Goal: Task Accomplishment & Management: Manage account settings

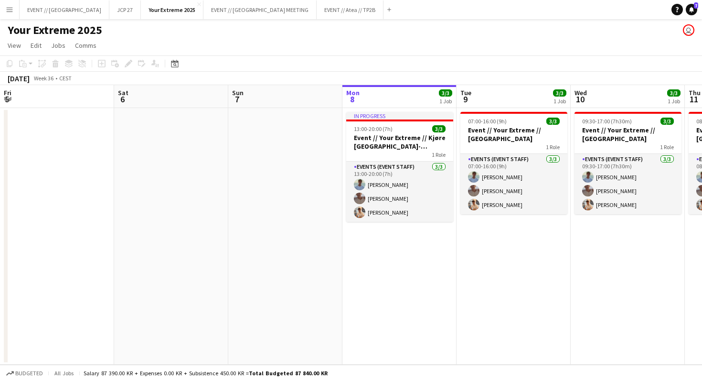
scroll to position [0, 228]
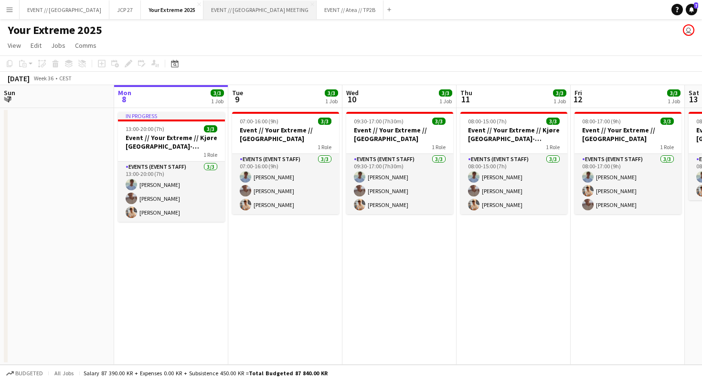
click at [204, 11] on button "EVENT // [GEOGRAPHIC_DATA] MEETING Close" at bounding box center [260, 9] width 113 height 19
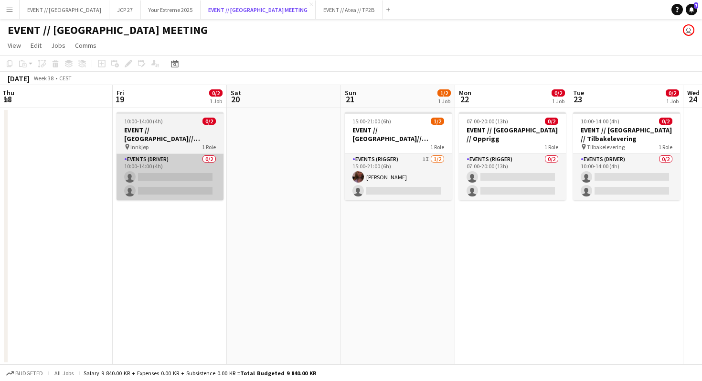
scroll to position [0, 434]
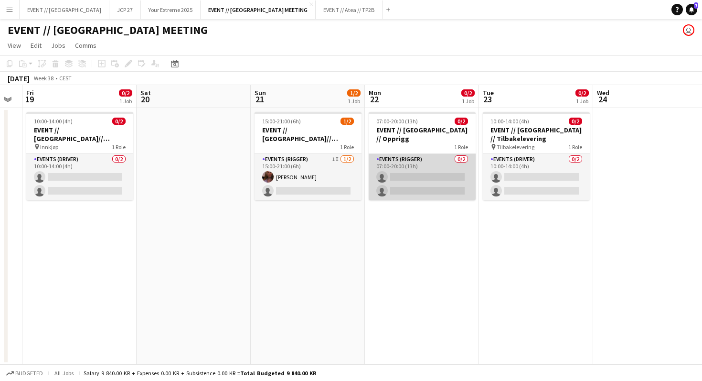
click at [410, 156] on app-card-role "Events (Rigger) 0/2 07:00-20:00 (13h) single-neutral-actions single-neutral-act…" at bounding box center [422, 177] width 107 height 46
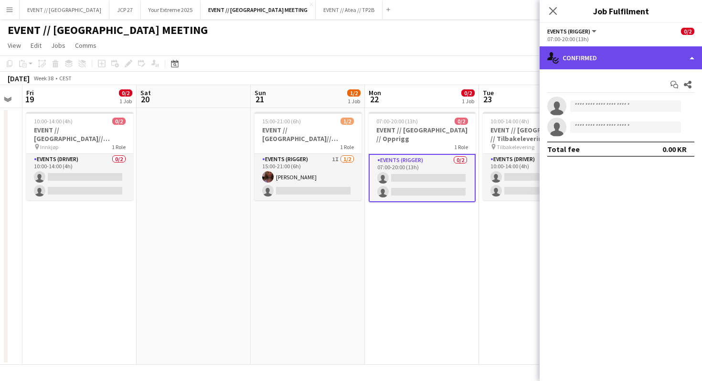
click at [599, 54] on div "single-neutral-actions-check-2 Confirmed" at bounding box center [621, 57] width 162 height 23
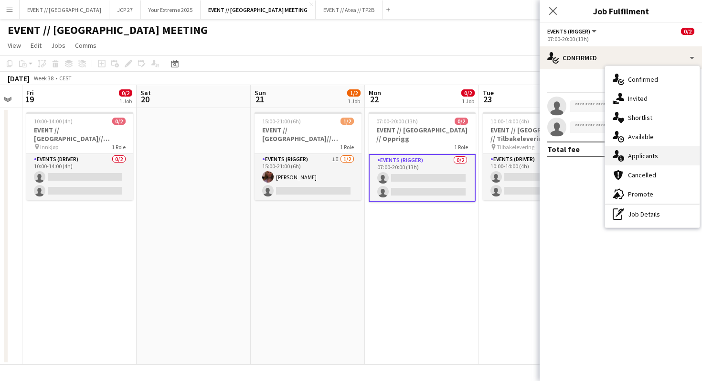
click at [644, 152] on span "Applicants" at bounding box center [643, 155] width 30 height 9
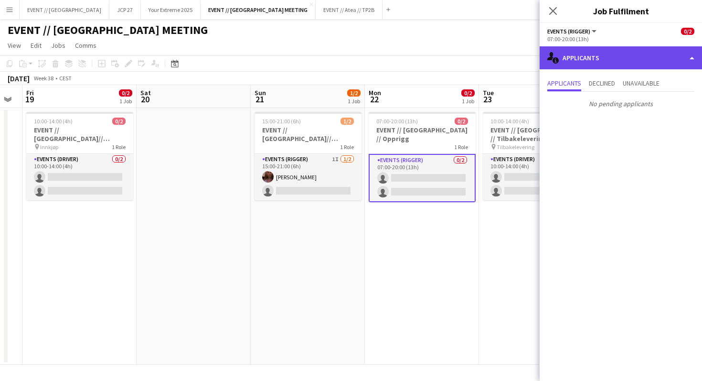
click at [604, 66] on div "single-neutral-actions-information Applicants" at bounding box center [621, 57] width 162 height 23
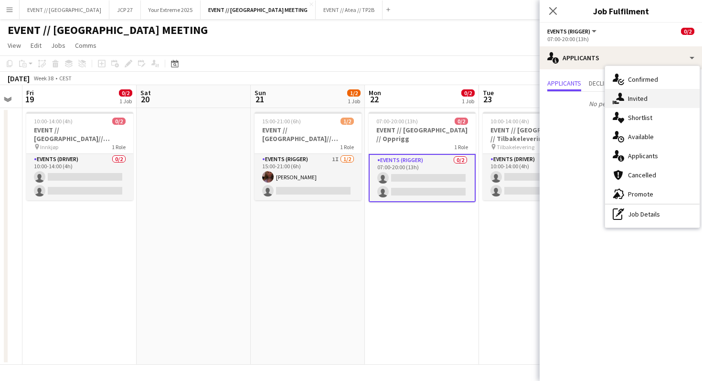
click at [629, 107] on div "single-neutral-actions-share-1 Invited" at bounding box center [652, 98] width 95 height 19
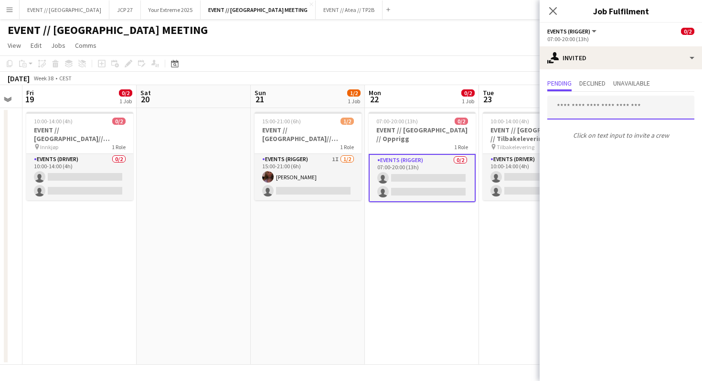
click at [597, 102] on input "text" at bounding box center [620, 108] width 147 height 24
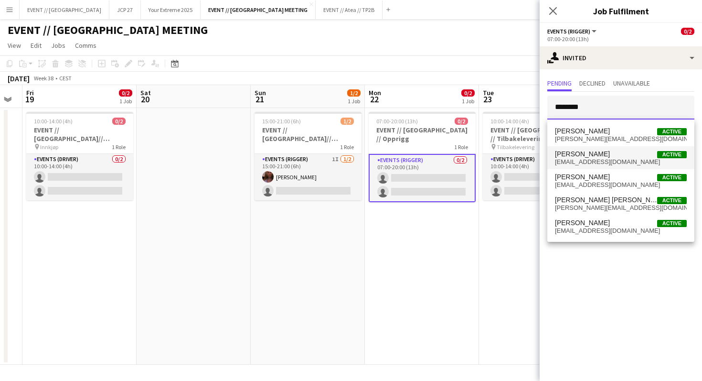
type input "********"
click at [604, 160] on span "[EMAIL_ADDRESS][DOMAIN_NAME]" at bounding box center [621, 162] width 132 height 8
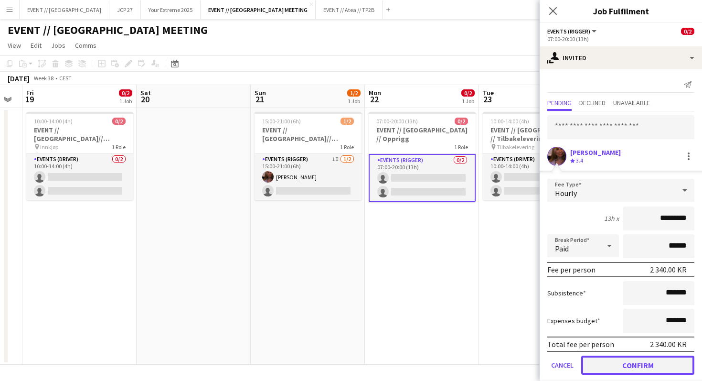
click at [634, 368] on button "Confirm" at bounding box center [637, 364] width 113 height 19
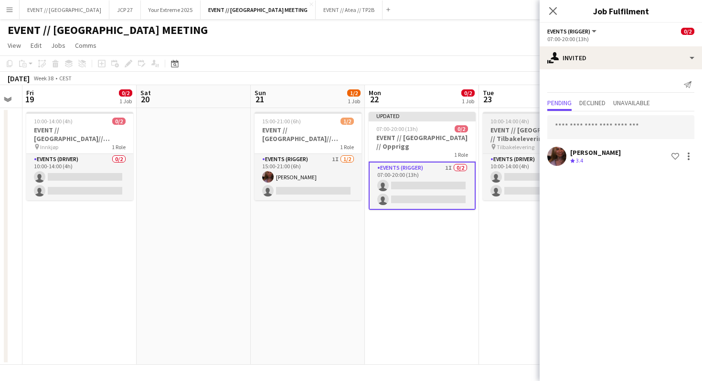
click at [528, 143] on span "Tilbakelevering" at bounding box center [516, 146] width 38 height 7
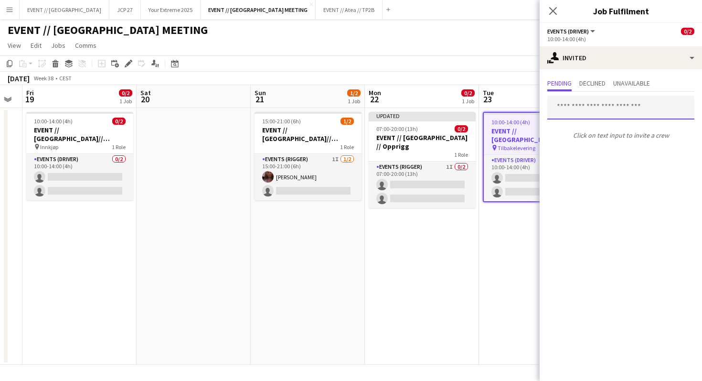
click at [577, 104] on input "text" at bounding box center [620, 108] width 147 height 24
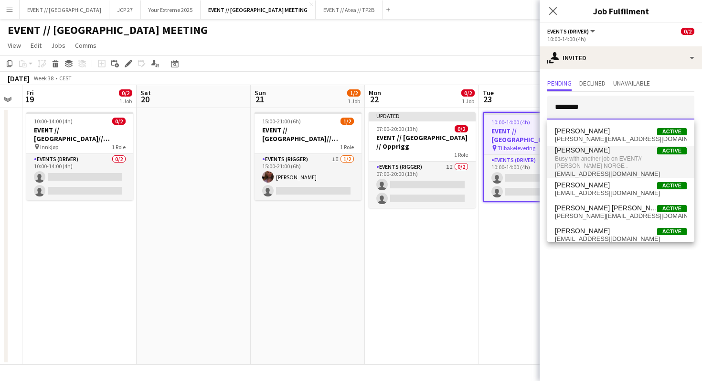
type input "********"
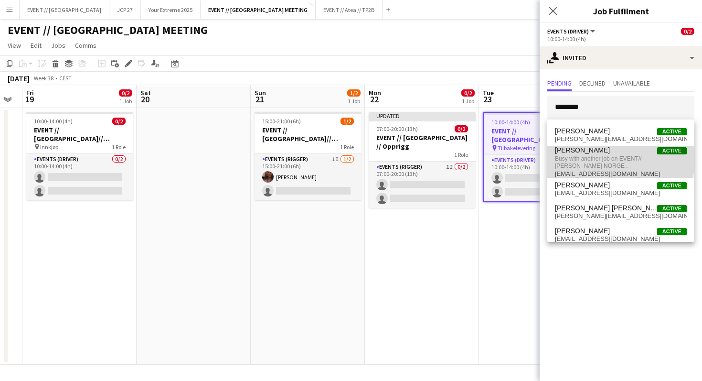
click at [598, 156] on span "Busy with another job on EVENT// [PERSON_NAME] NORGE ." at bounding box center [621, 162] width 132 height 16
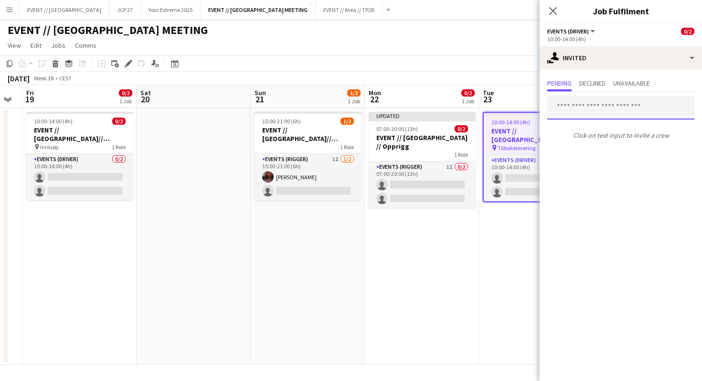
click at [568, 110] on input "text" at bounding box center [620, 108] width 147 height 24
type input "*"
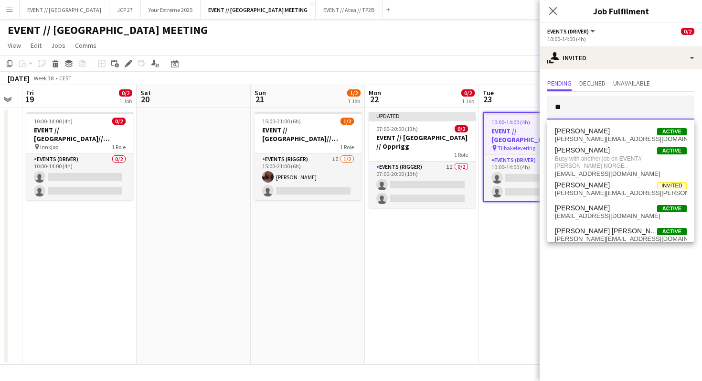
type input "*"
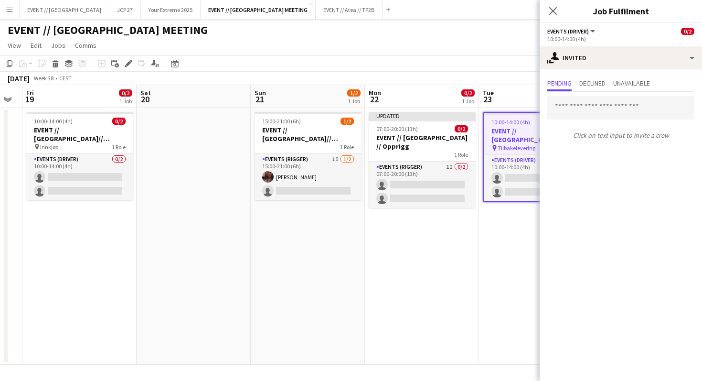
click at [435, 217] on app-date-cell "Updated 07:00-20:00 (13h) 0/2 EVENT // [GEOGRAPHIC_DATA] // Opprigg 1 Role Even…" at bounding box center [422, 236] width 114 height 257
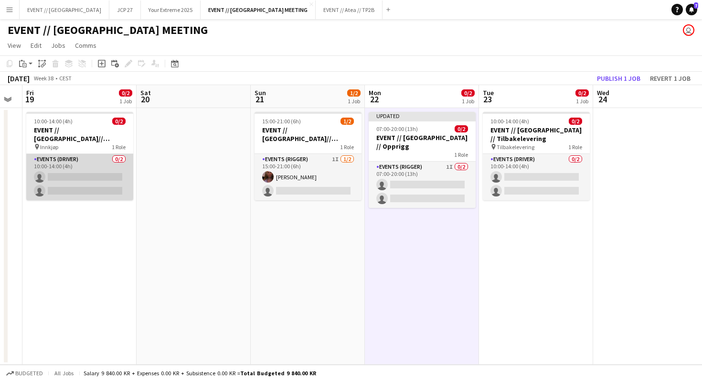
click at [72, 159] on app-card-role "Events (Driver) 0/2 10:00-14:00 (4h) single-neutral-actions single-neutral-acti…" at bounding box center [79, 177] width 107 height 46
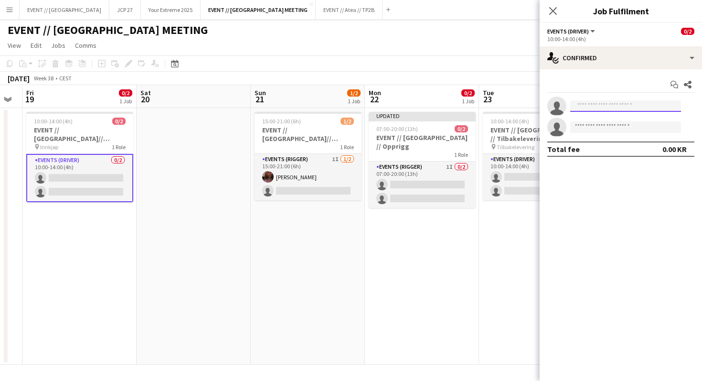
click at [608, 106] on input at bounding box center [625, 105] width 111 height 11
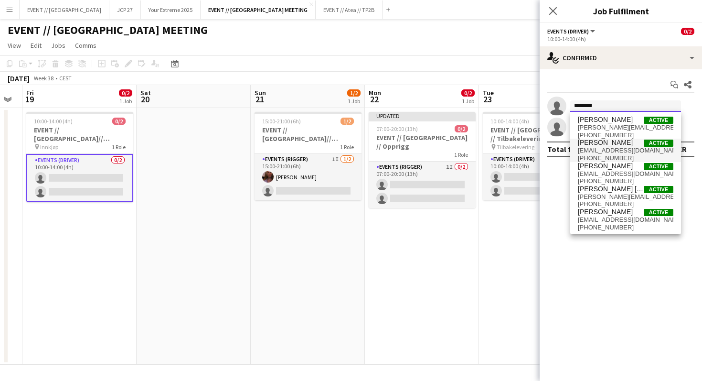
type input "********"
click at [625, 146] on span "[PERSON_NAME]" at bounding box center [605, 143] width 55 height 8
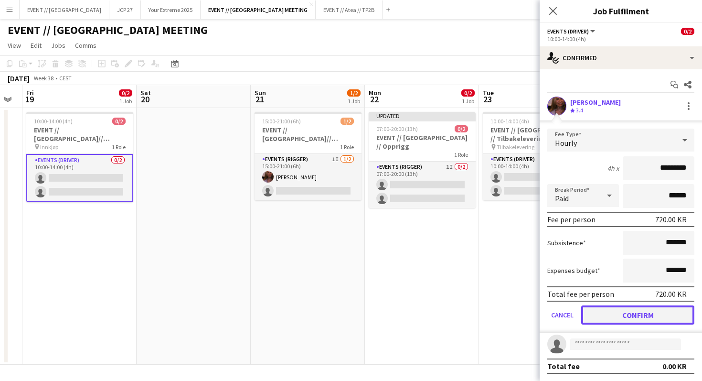
click at [618, 314] on button "Confirm" at bounding box center [637, 314] width 113 height 19
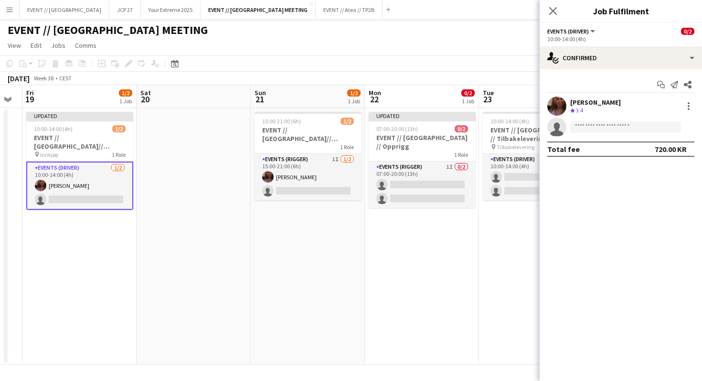
scroll to position [0, 435]
click at [497, 257] on app-date-cell "10:00-14:00 (4h) 0/2 EVENT // [GEOGRAPHIC_DATA] // Tilbakelevering pin Tilbakel…" at bounding box center [536, 236] width 114 height 257
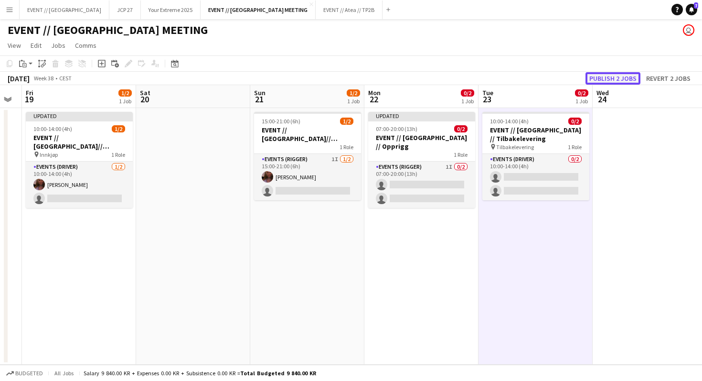
click at [617, 79] on button "Publish 2 jobs" at bounding box center [613, 78] width 55 height 12
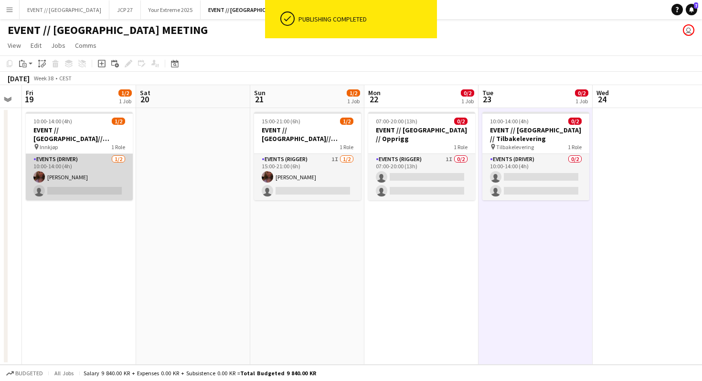
click at [75, 167] on app-card-role "Events (Driver) [DATE] 10:00-14:00 (4h) [PERSON_NAME] single-neutral-actions" at bounding box center [79, 177] width 107 height 46
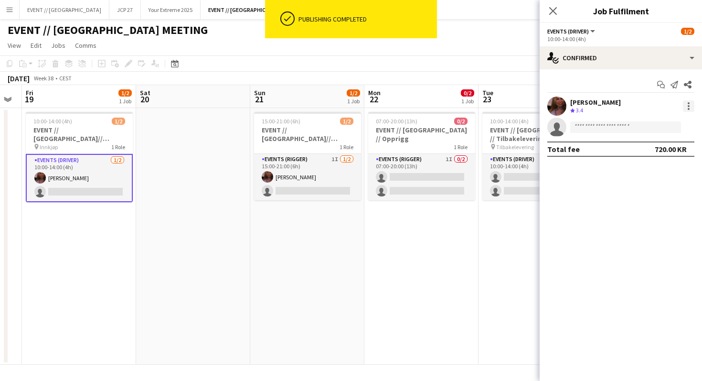
click at [689, 100] on div at bounding box center [688, 105] width 11 height 11
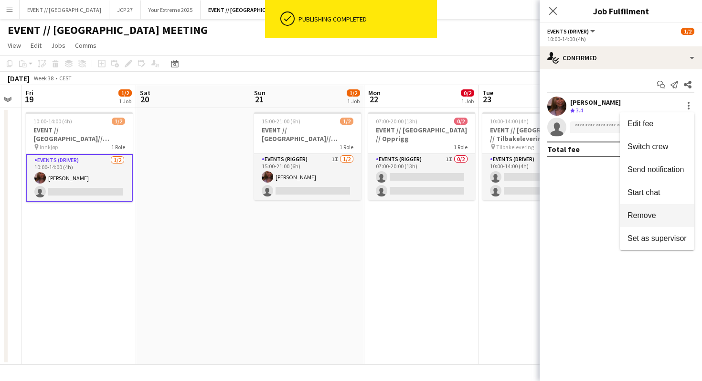
click at [642, 214] on span "Remove" at bounding box center [642, 215] width 29 height 8
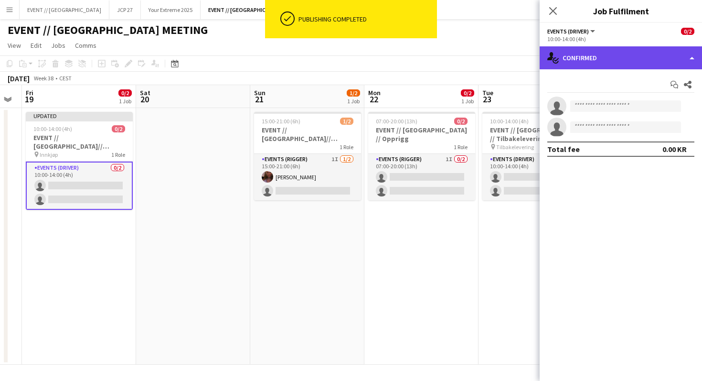
click at [601, 60] on div "single-neutral-actions-check-2 Confirmed" at bounding box center [621, 57] width 162 height 23
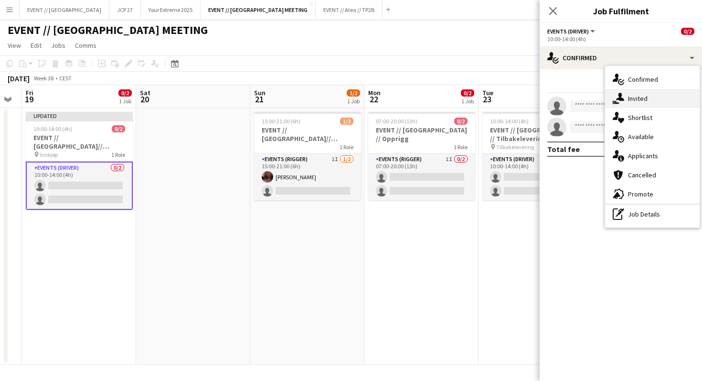
click at [639, 107] on div "single-neutral-actions-share-1 Invited" at bounding box center [652, 98] width 95 height 19
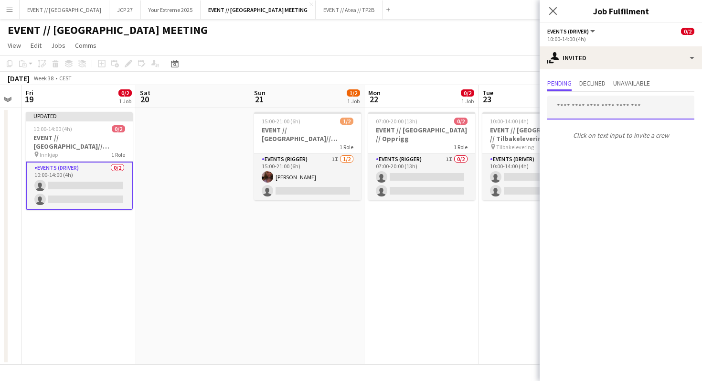
click at [587, 108] on input "text" at bounding box center [620, 108] width 147 height 24
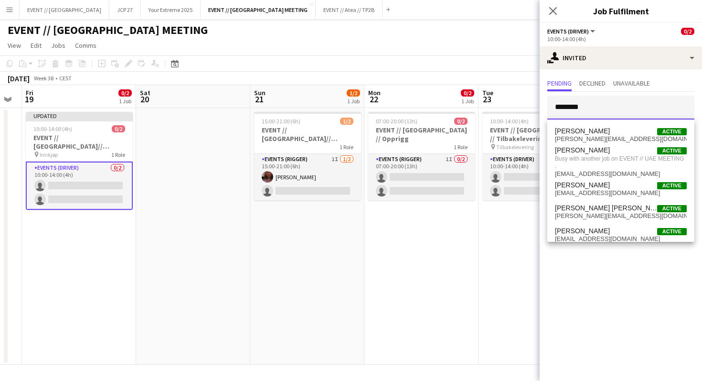
type input "********"
click at [527, 34] on div "EVENT // [GEOGRAPHIC_DATA] MEETING user" at bounding box center [351, 28] width 702 height 18
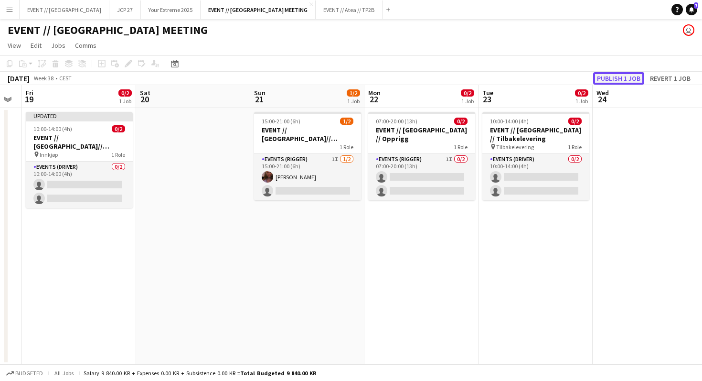
click at [622, 80] on button "Publish 1 job" at bounding box center [618, 78] width 51 height 12
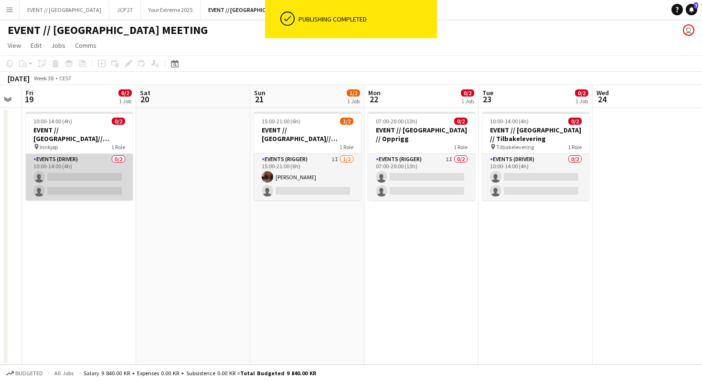
click at [90, 175] on app-card-role "Events (Driver) 0/2 10:00-14:00 (4h) single-neutral-actions single-neutral-acti…" at bounding box center [79, 177] width 107 height 46
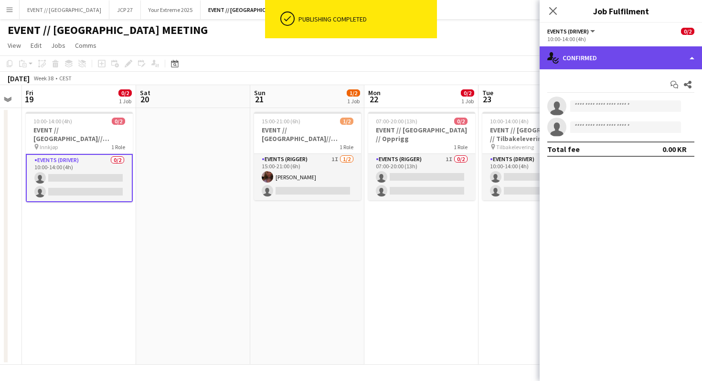
click at [592, 62] on div "single-neutral-actions-check-2 Confirmed" at bounding box center [621, 57] width 162 height 23
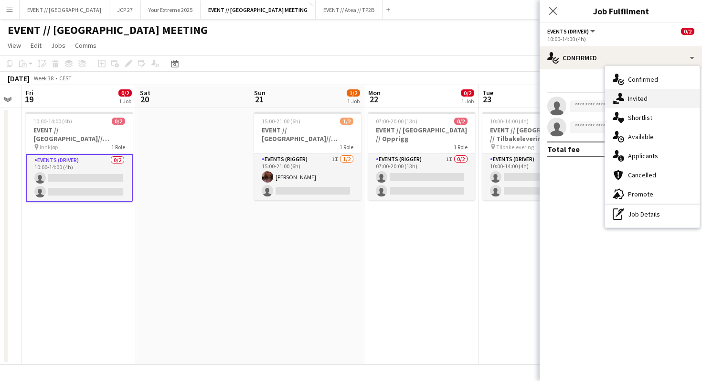
click at [646, 102] on span "Invited" at bounding box center [638, 98] width 20 height 9
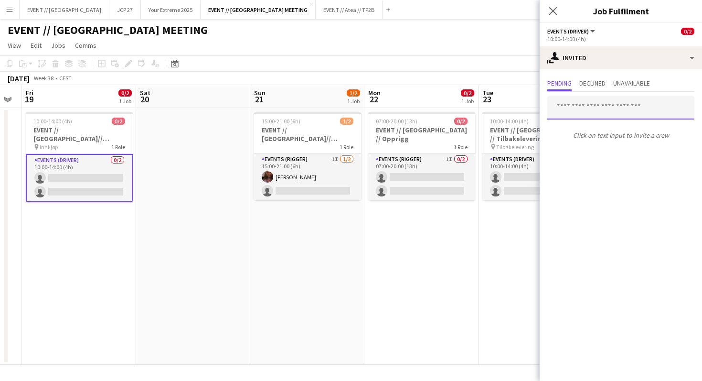
click at [586, 112] on input "text" at bounding box center [620, 108] width 147 height 24
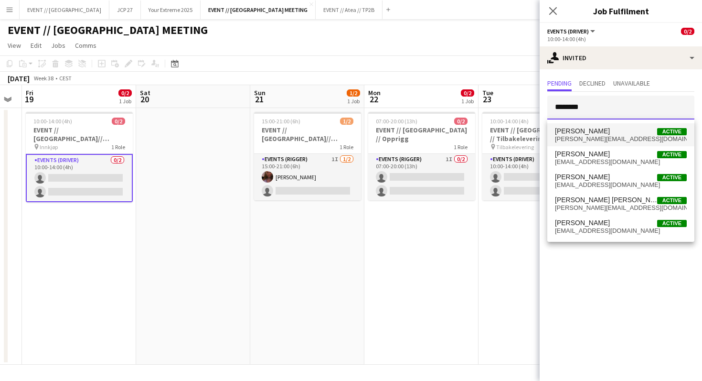
type input "********"
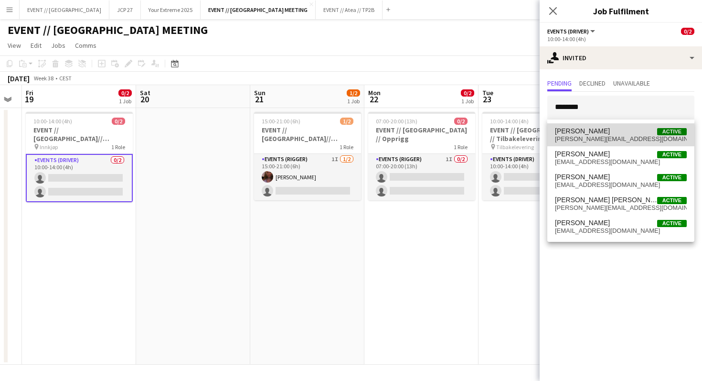
click at [590, 127] on mat-option "[PERSON_NAME] Active [PERSON_NAME][EMAIL_ADDRESS][DOMAIN_NAME]" at bounding box center [620, 134] width 147 height 23
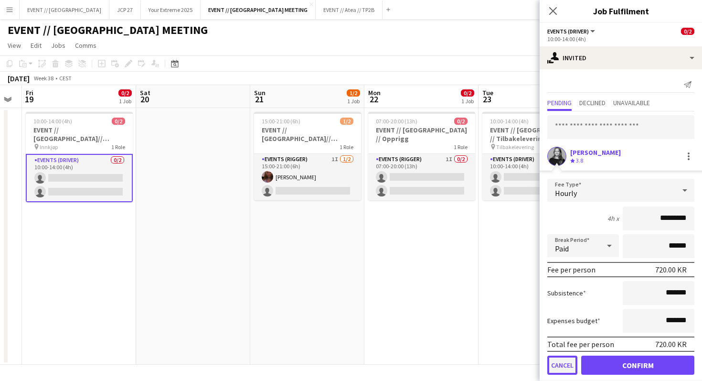
click at [569, 365] on button "Cancel" at bounding box center [562, 364] width 30 height 19
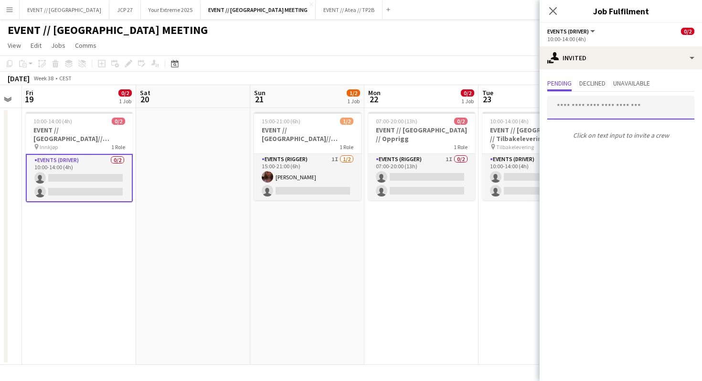
click at [579, 108] on input "text" at bounding box center [620, 108] width 147 height 24
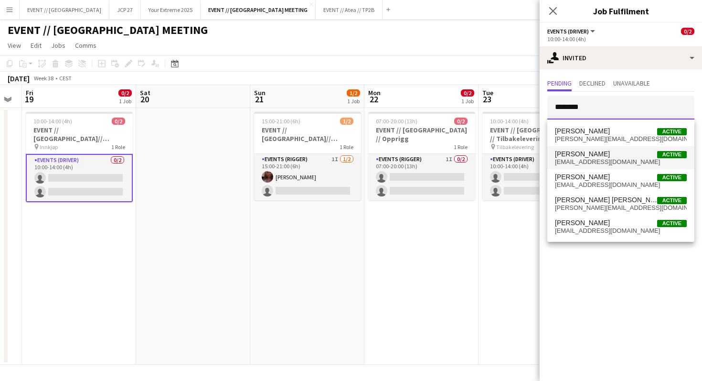
type input "********"
click at [592, 154] on span "[PERSON_NAME]" at bounding box center [582, 154] width 55 height 8
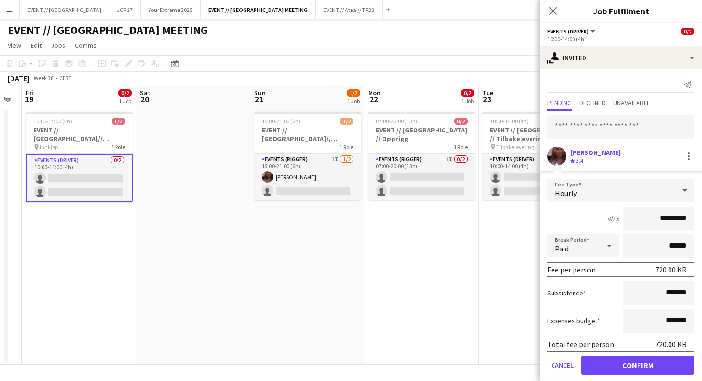
scroll to position [11, 0]
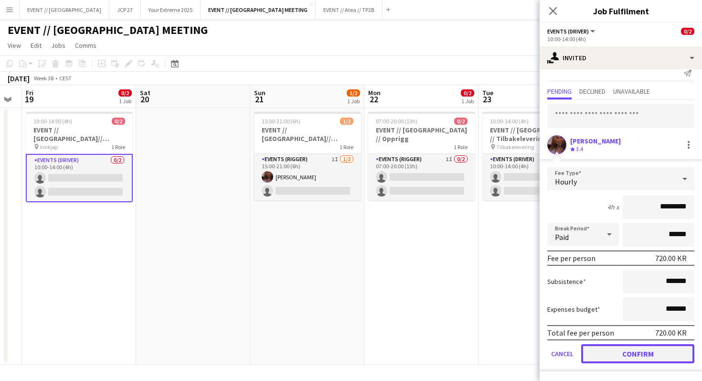
click at [624, 346] on button "Confirm" at bounding box center [637, 353] width 113 height 19
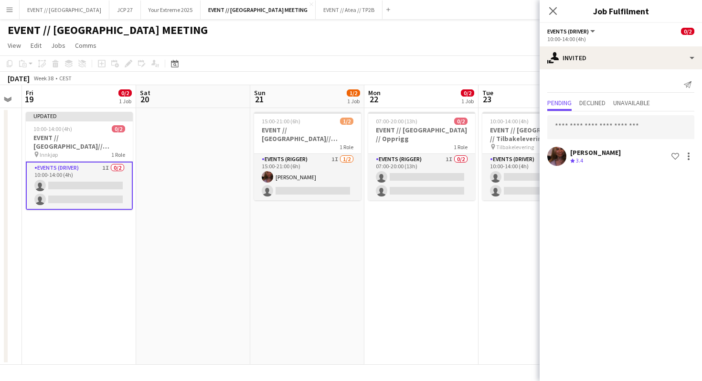
scroll to position [0, 0]
click at [478, 221] on app-date-cell "07:00-20:00 (13h) 0/2 EVENT // [GEOGRAPHIC_DATA] // Opprigg 1 Role Events (Rigg…" at bounding box center [422, 236] width 114 height 257
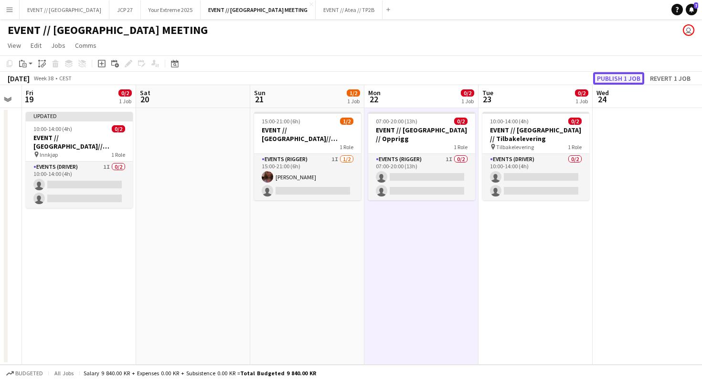
click at [609, 72] on button "Publish 1 job" at bounding box center [618, 78] width 51 height 12
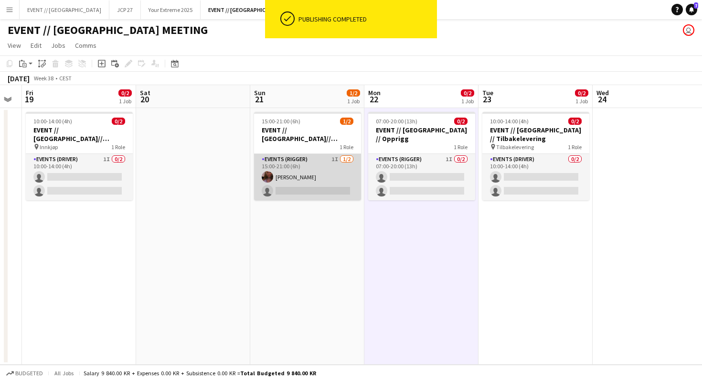
click at [268, 154] on app-card-role "Events (Rigger) 1I [DATE] 15:00-21:00 (6h) [PERSON_NAME] single-neutral-actions" at bounding box center [307, 177] width 107 height 46
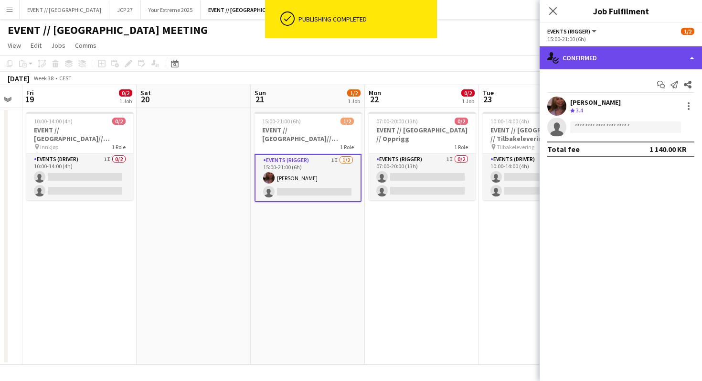
click at [600, 57] on div "single-neutral-actions-check-2 Confirmed" at bounding box center [621, 57] width 162 height 23
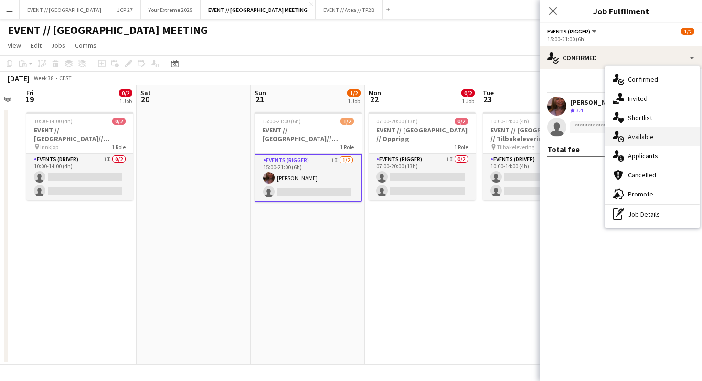
click at [655, 136] on div "single-neutral-actions-upload Available" at bounding box center [652, 136] width 95 height 19
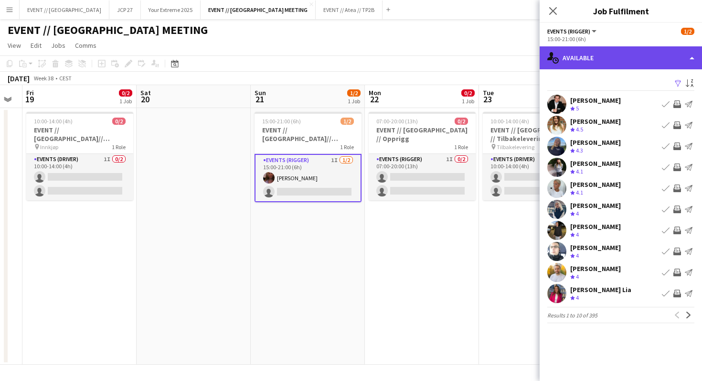
click at [612, 56] on div "single-neutral-actions-upload Available" at bounding box center [621, 57] width 162 height 23
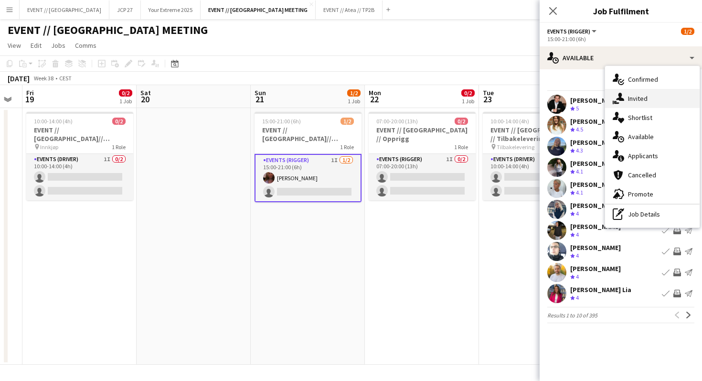
click at [633, 93] on div "single-neutral-actions-share-1 Invited" at bounding box center [652, 98] width 95 height 19
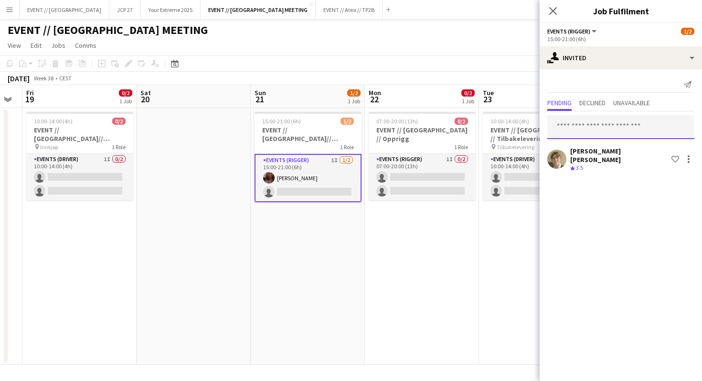
click at [586, 120] on input "text" at bounding box center [620, 127] width 147 height 24
type input "*"
click at [2, 16] on button "Menu" at bounding box center [9, 9] width 19 height 19
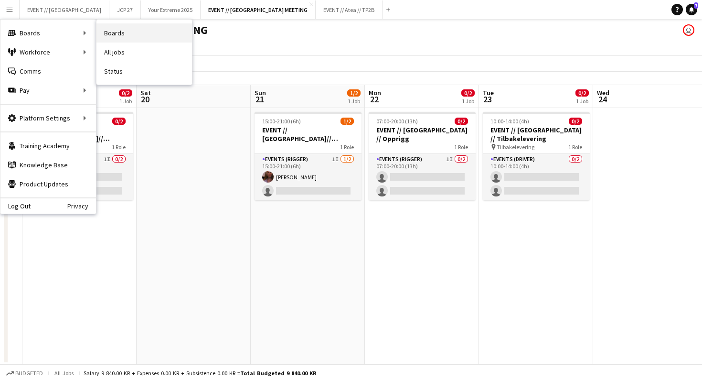
click at [121, 35] on link "Boards" at bounding box center [145, 32] width 96 height 19
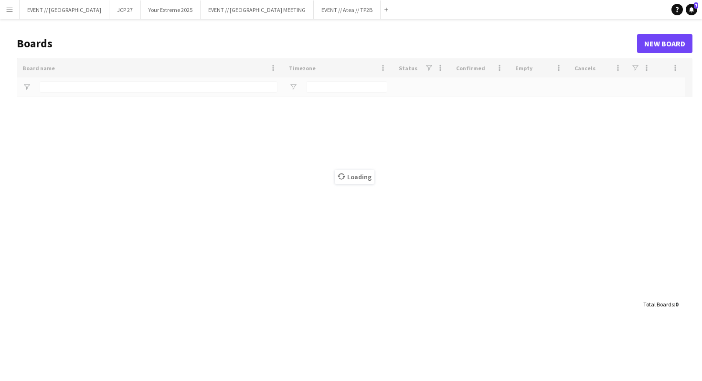
type input "****"
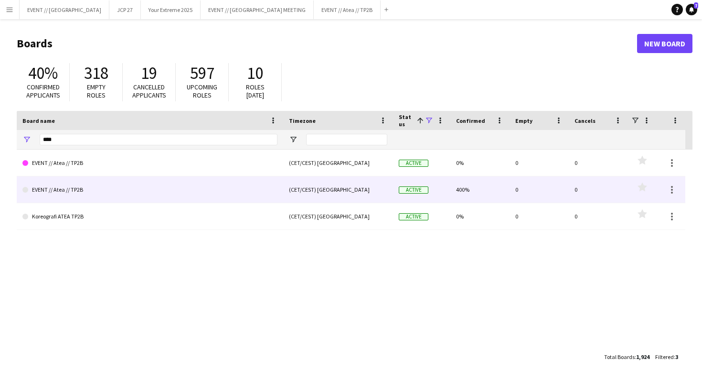
click at [69, 192] on link "EVENT // Atea // TP2B" at bounding box center [149, 189] width 255 height 27
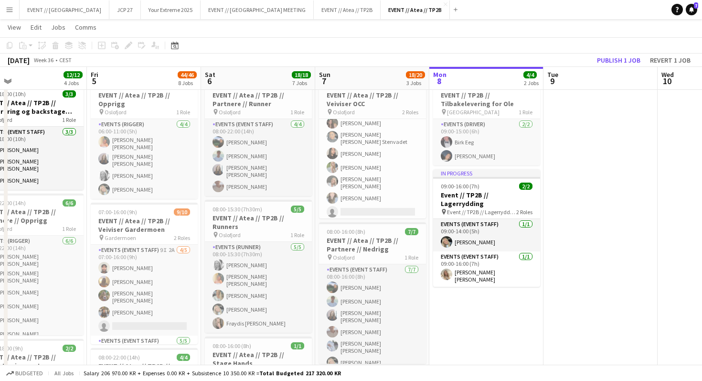
click at [212, 19] on app-page-menu "View Day view expanded Day view collapsed Month view Date picker Jump to [DATE]…" at bounding box center [351, 28] width 702 height 18
click at [212, 13] on button "EVENT // [GEOGRAPHIC_DATA] MEETING Close" at bounding box center [257, 9] width 113 height 19
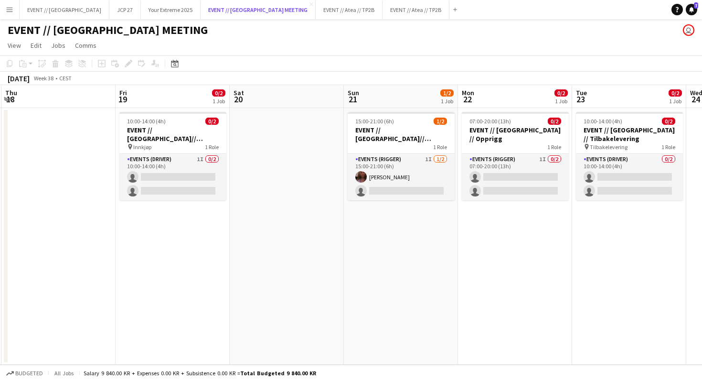
scroll to position [0, 368]
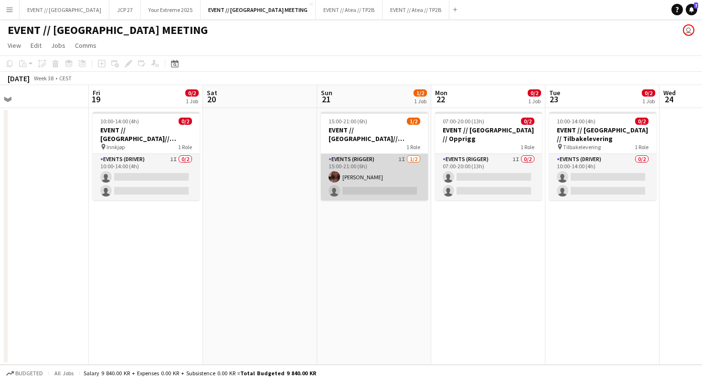
click at [371, 179] on app-card-role "Events (Rigger) 1I [DATE] 15:00-21:00 (6h) [PERSON_NAME] single-neutral-actions" at bounding box center [374, 177] width 107 height 46
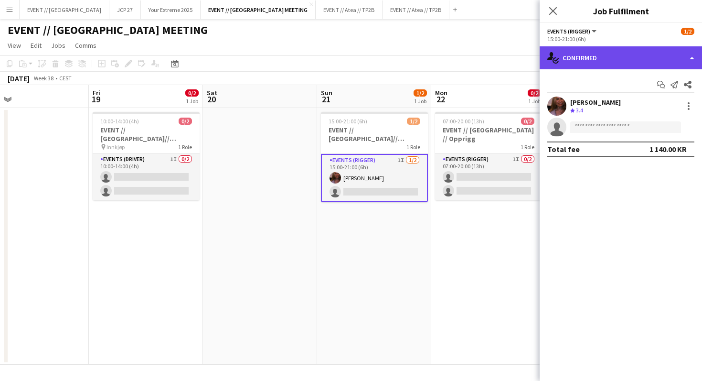
click at [593, 58] on div "single-neutral-actions-check-2 Confirmed" at bounding box center [621, 57] width 162 height 23
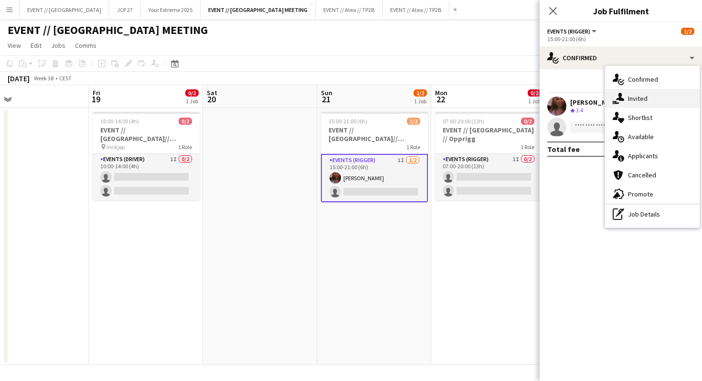
click at [633, 101] on span "Invited" at bounding box center [638, 98] width 20 height 9
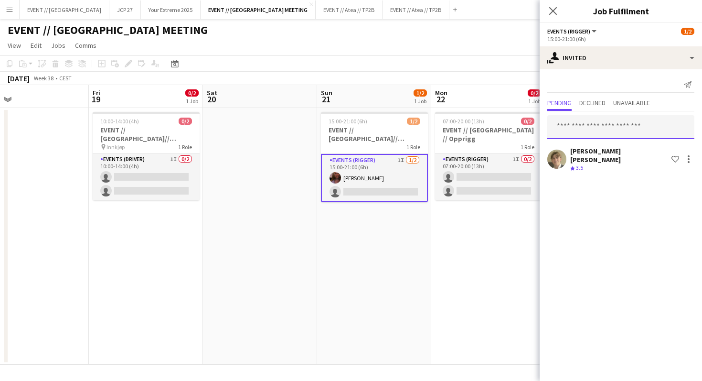
click at [583, 130] on input "text" at bounding box center [620, 127] width 147 height 24
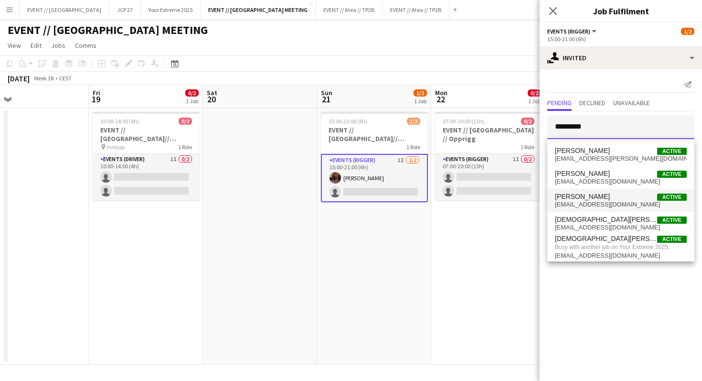
type input "*********"
click at [615, 197] on span "[PERSON_NAME] Active" at bounding box center [621, 197] width 132 height 8
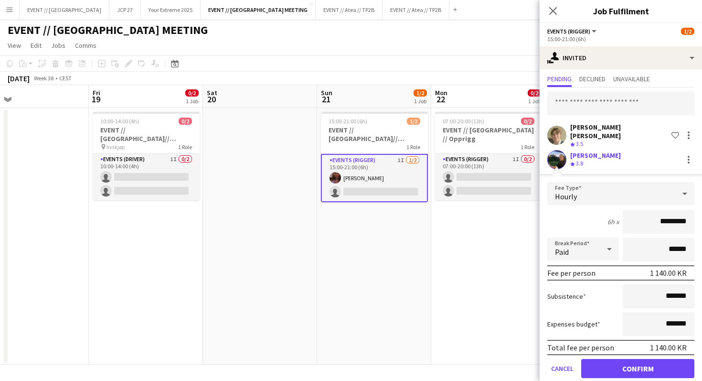
scroll to position [32, 0]
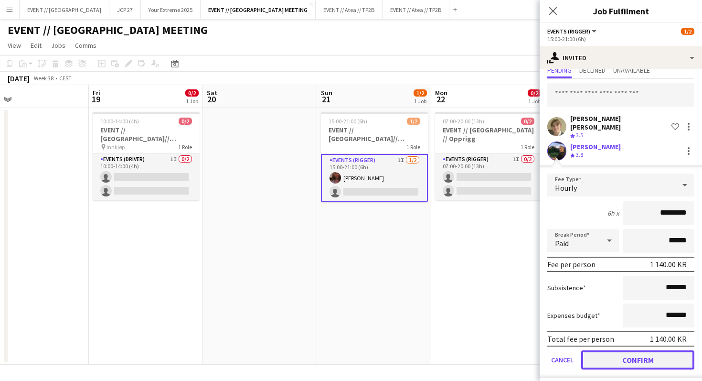
click at [635, 357] on button "Confirm" at bounding box center [637, 359] width 113 height 19
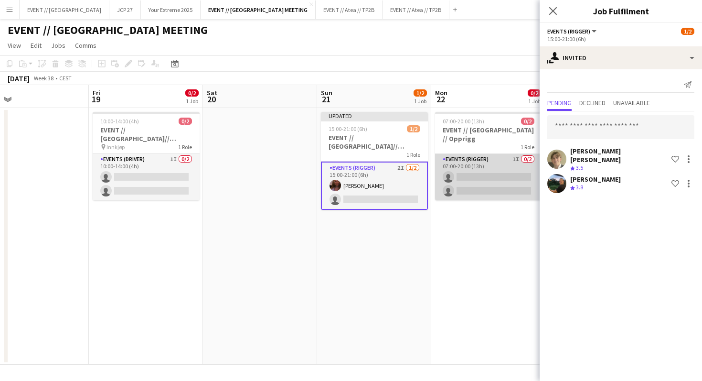
click at [478, 174] on app-card-role "Events (Rigger) 1I 0/2 07:00-20:00 (13h) single-neutral-actions single-neutral-…" at bounding box center [488, 177] width 107 height 46
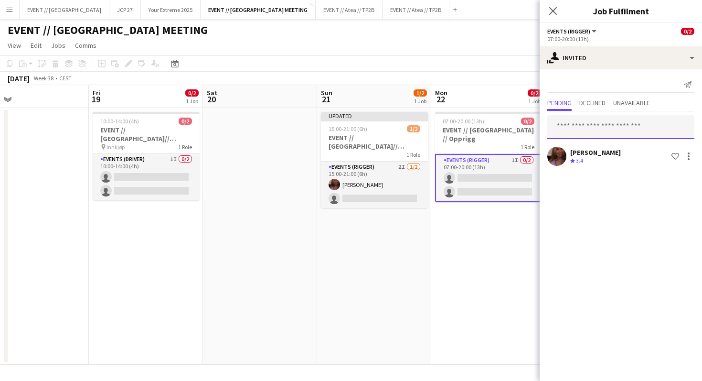
click at [580, 131] on input "text" at bounding box center [620, 127] width 147 height 24
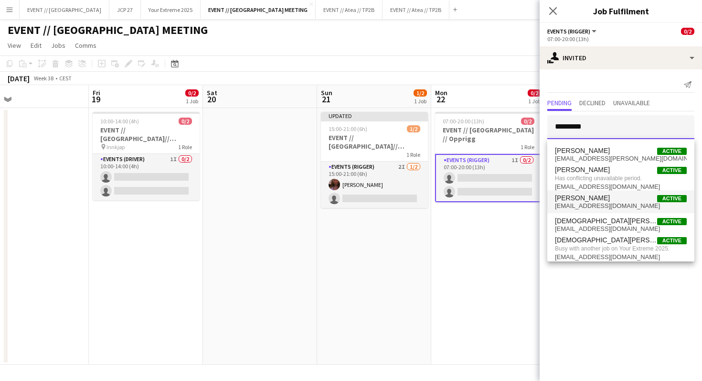
type input "*********"
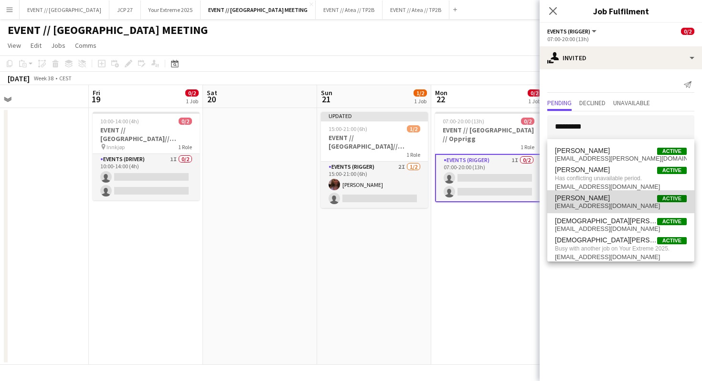
click at [602, 199] on span "[PERSON_NAME]" at bounding box center [582, 198] width 55 height 8
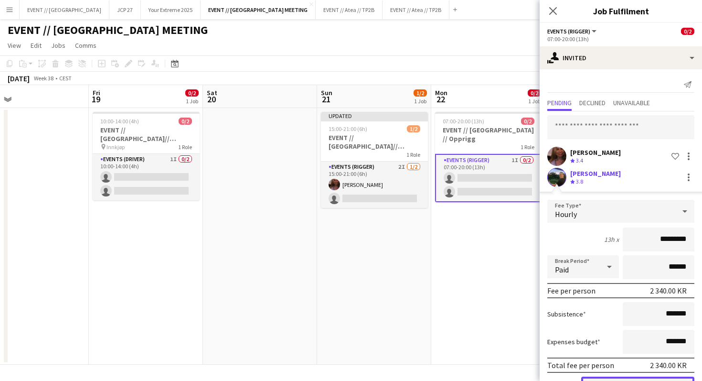
click at [639, 378] on button "Confirm" at bounding box center [637, 385] width 113 height 19
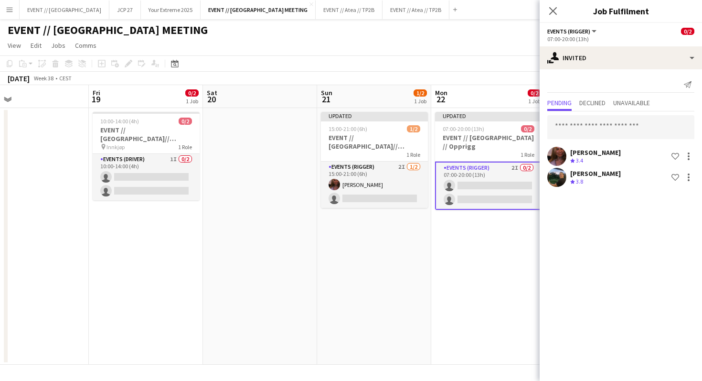
click at [454, 195] on app-card-role "Events (Rigger) 2I 0/2 07:00-20:00 (13h) single-neutral-actions single-neutral-…" at bounding box center [488, 185] width 107 height 48
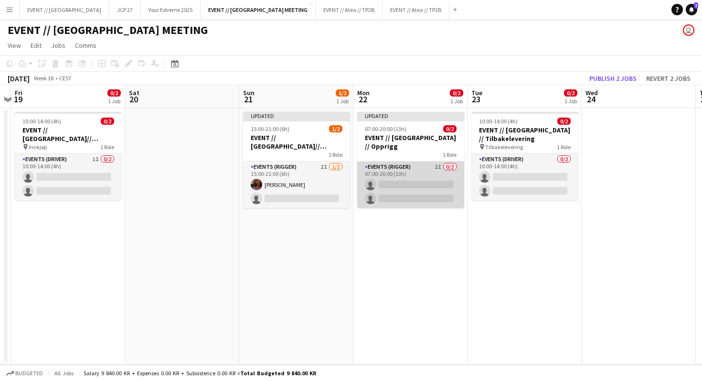
scroll to position [0, 259]
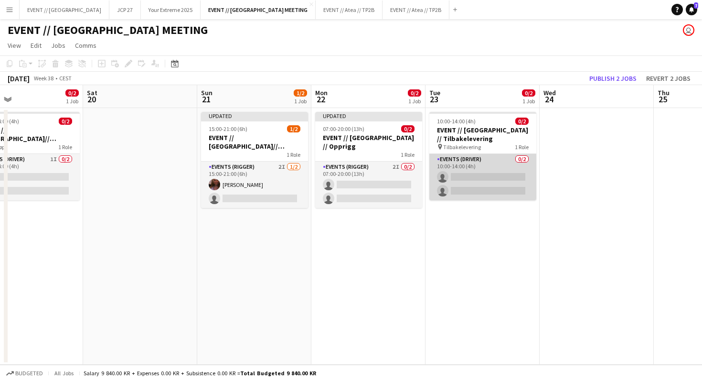
click at [483, 155] on app-card-role "Events (Driver) 0/2 10:00-14:00 (4h) single-neutral-actions single-neutral-acti…" at bounding box center [482, 177] width 107 height 46
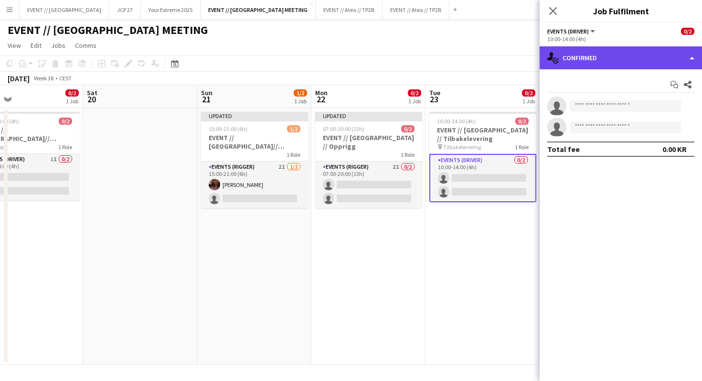
click at [588, 54] on div "single-neutral-actions-check-2 Confirmed" at bounding box center [621, 57] width 162 height 23
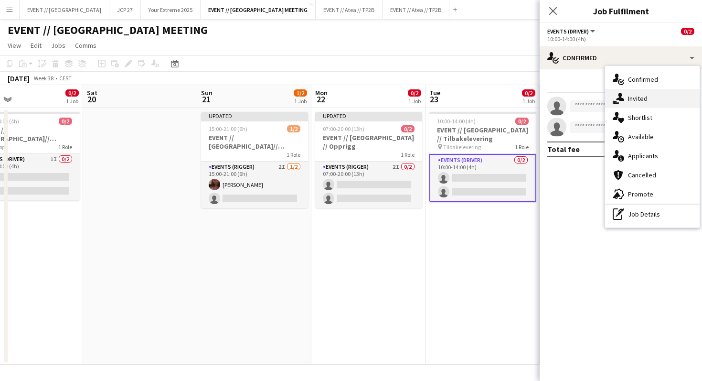
click at [621, 97] on icon at bounding box center [620, 97] width 8 height 8
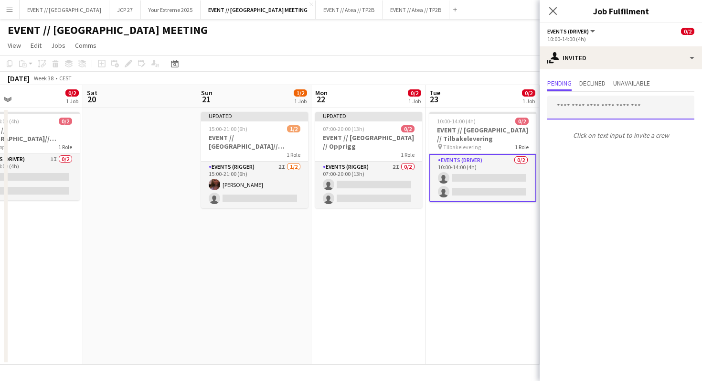
click at [579, 107] on input "text" at bounding box center [620, 108] width 147 height 24
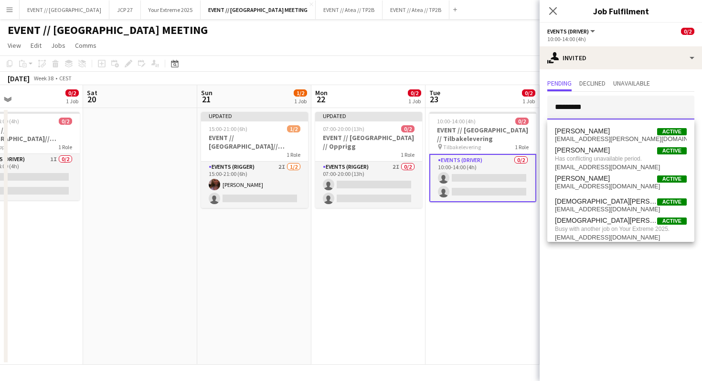
type input "*********"
drag, startPoint x: 628, startPoint y: 175, endPoint x: 615, endPoint y: 182, distance: 15.0
click at [615, 182] on span "[EMAIL_ADDRESS][DOMAIN_NAME]" at bounding box center [621, 186] width 132 height 8
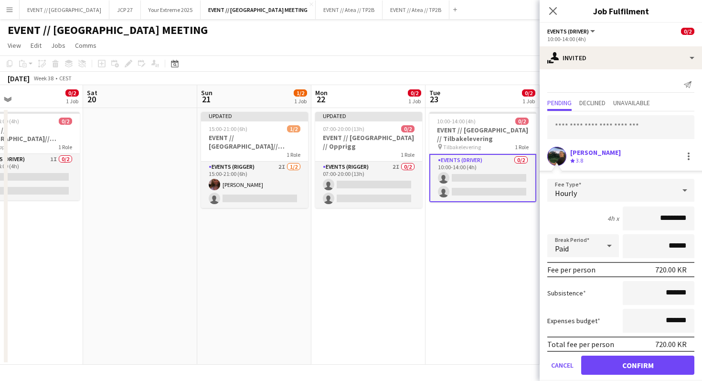
scroll to position [11, 0]
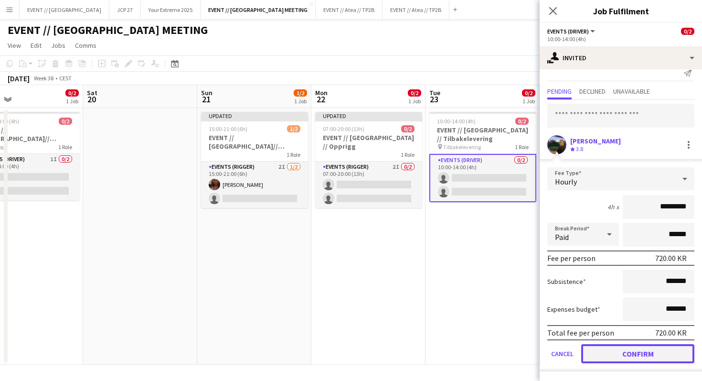
click at [638, 352] on button "Confirm" at bounding box center [637, 353] width 113 height 19
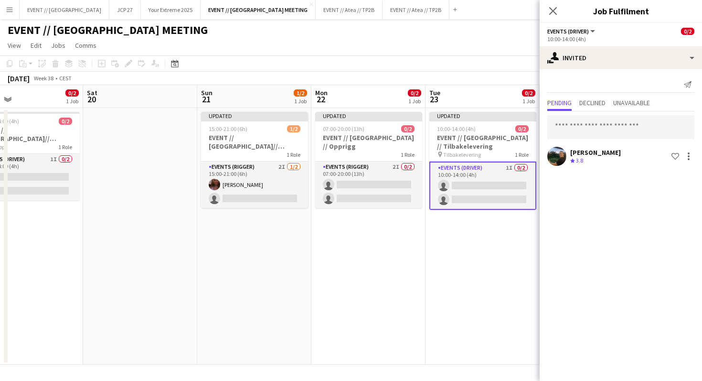
scroll to position [0, 0]
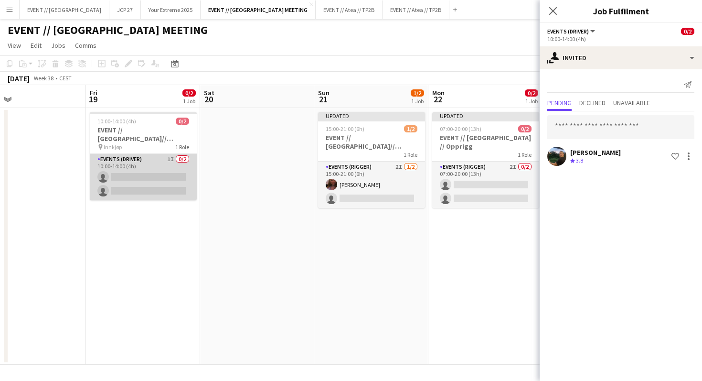
click at [176, 166] on app-card-role "Events (Driver) 1I 0/2 10:00-14:00 (4h) single-neutral-actions single-neutral-a…" at bounding box center [143, 177] width 107 height 46
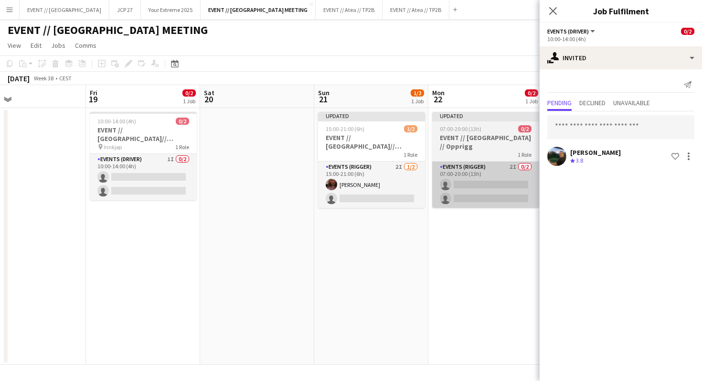
scroll to position [0, 257]
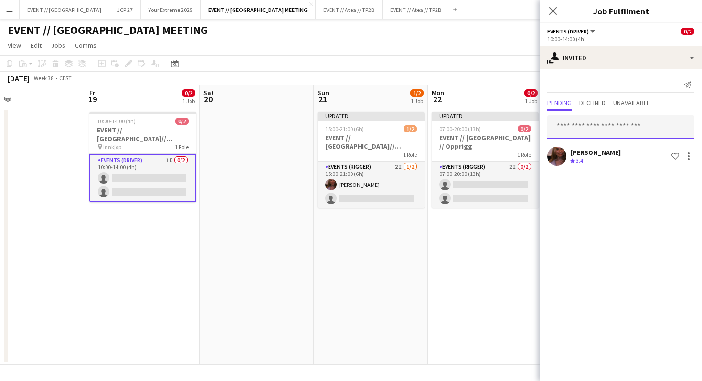
click at [584, 129] on input "text" at bounding box center [620, 127] width 147 height 24
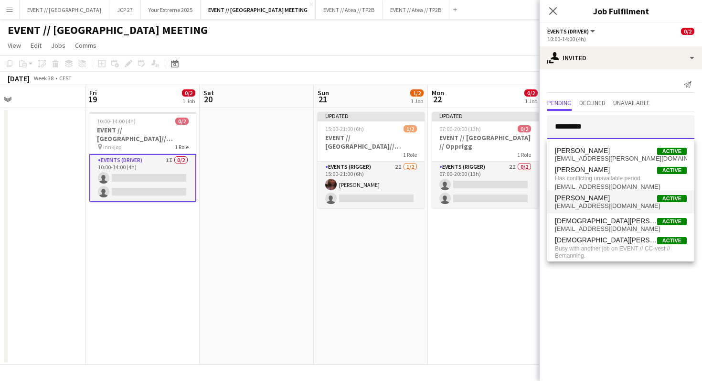
type input "*********"
click at [603, 203] on span "[EMAIL_ADDRESS][DOMAIN_NAME]" at bounding box center [621, 206] width 132 height 8
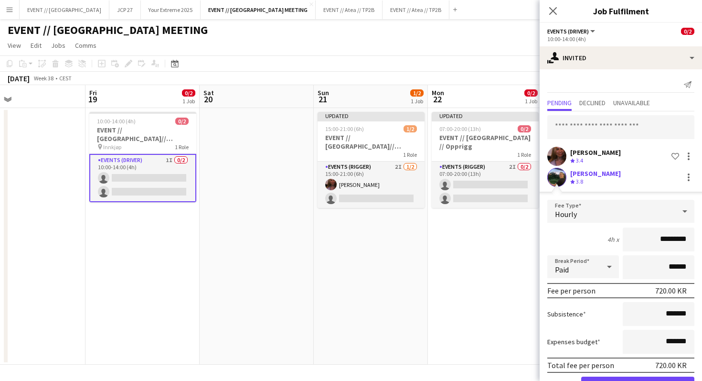
scroll to position [32, 0]
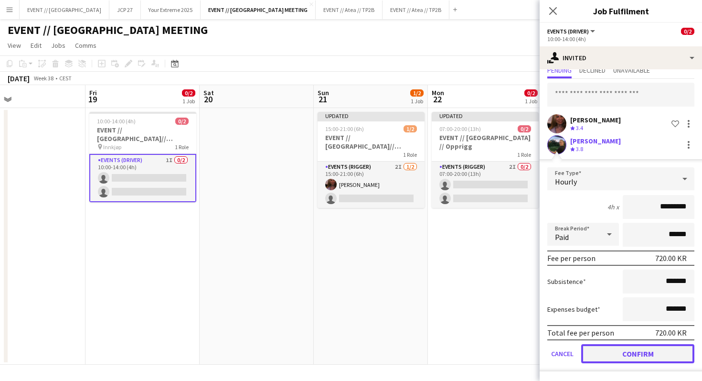
click at [653, 357] on button "Confirm" at bounding box center [637, 353] width 113 height 19
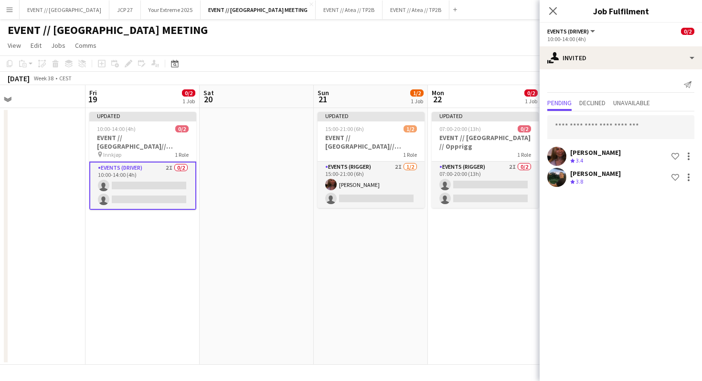
scroll to position [0, 0]
click at [453, 239] on app-date-cell "Updated 07:00-20:00 (13h) 0/2 EVENT // [GEOGRAPHIC_DATA] // Opprigg 1 Role Even…" at bounding box center [485, 236] width 114 height 257
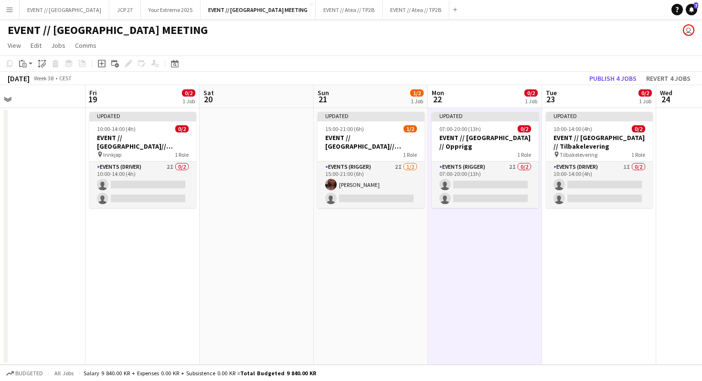
click at [622, 69] on app-toolbar "Copy Paste Paste Command V Paste with crew Command Shift V Paste linked Job [GE…" at bounding box center [351, 63] width 702 height 16
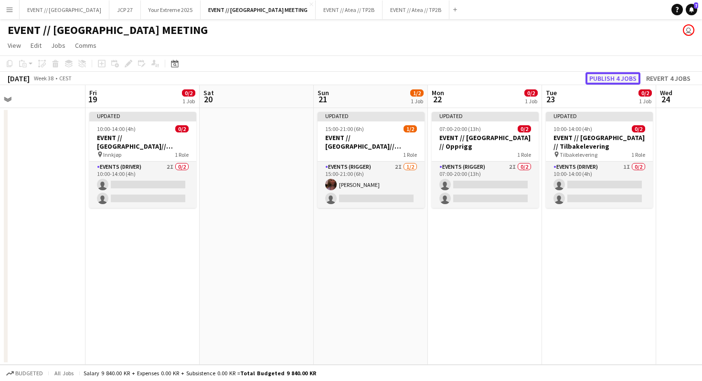
click at [622, 79] on button "Publish 4 jobs" at bounding box center [613, 78] width 55 height 12
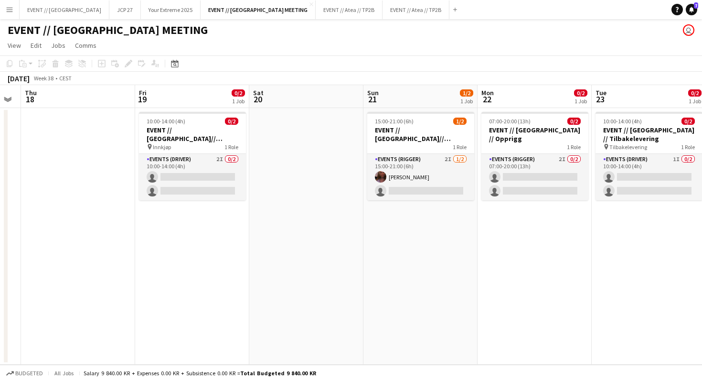
scroll to position [0, 204]
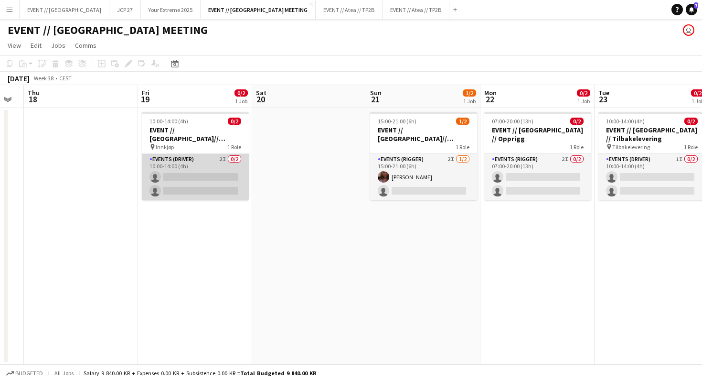
click at [214, 160] on app-card-role "Events (Driver) 2I 0/2 10:00-14:00 (4h) single-neutral-actions single-neutral-a…" at bounding box center [195, 177] width 107 height 46
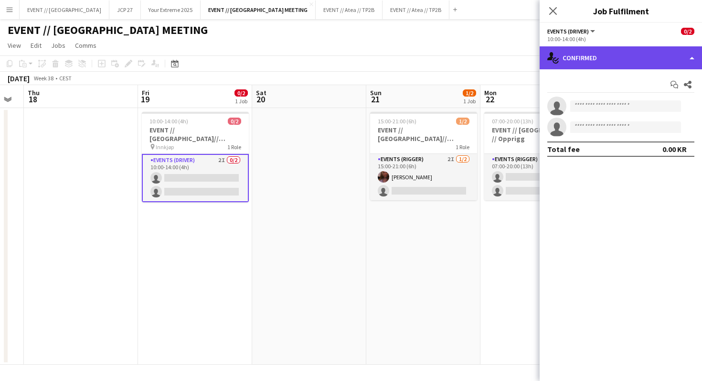
click at [606, 65] on div "single-neutral-actions-check-2 Confirmed" at bounding box center [621, 57] width 162 height 23
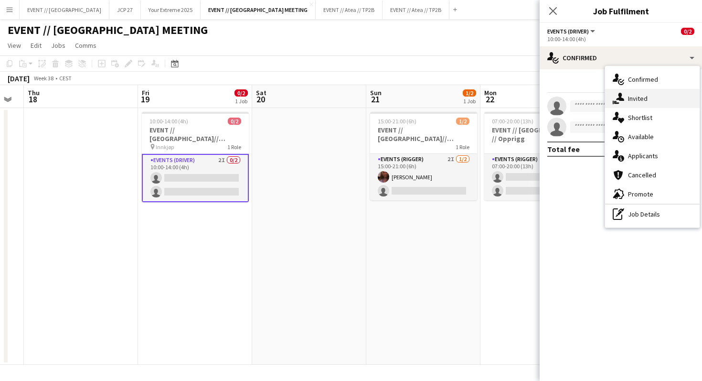
click at [633, 97] on span "Invited" at bounding box center [638, 98] width 20 height 9
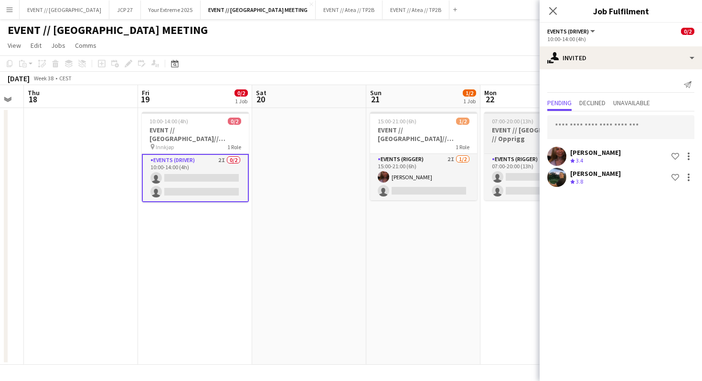
click at [508, 131] on h3 "EVENT // [GEOGRAPHIC_DATA] // Opprigg" at bounding box center [537, 134] width 107 height 17
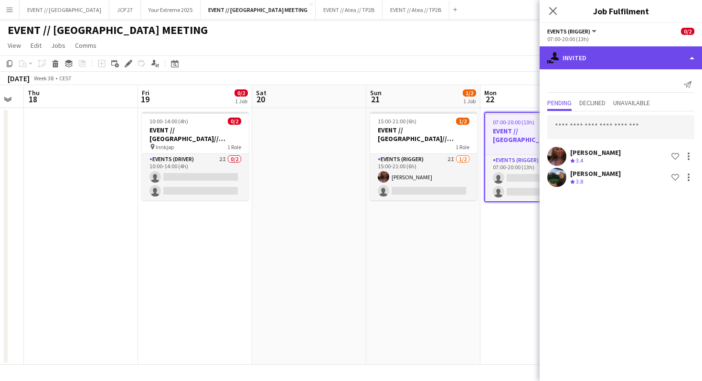
click at [599, 68] on div "single-neutral-actions-share-1 Invited" at bounding box center [621, 57] width 162 height 23
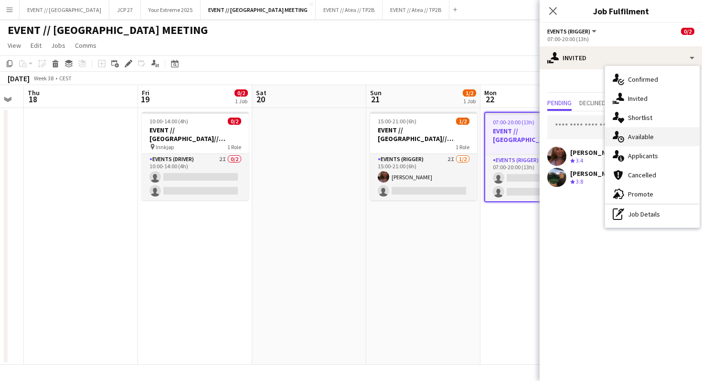
click at [644, 142] on div "single-neutral-actions-upload Available" at bounding box center [652, 136] width 95 height 19
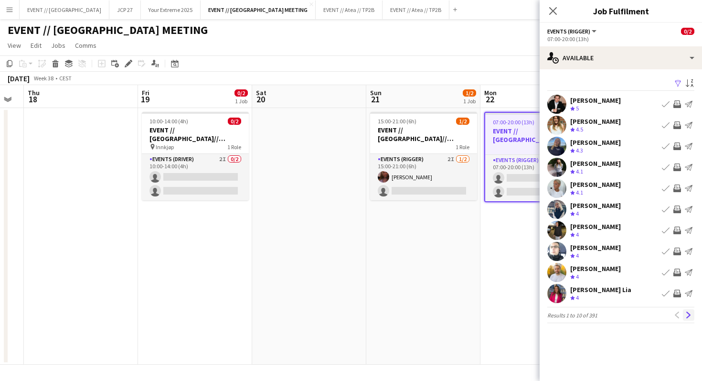
click at [686, 314] on app-icon "Next" at bounding box center [689, 314] width 7 height 7
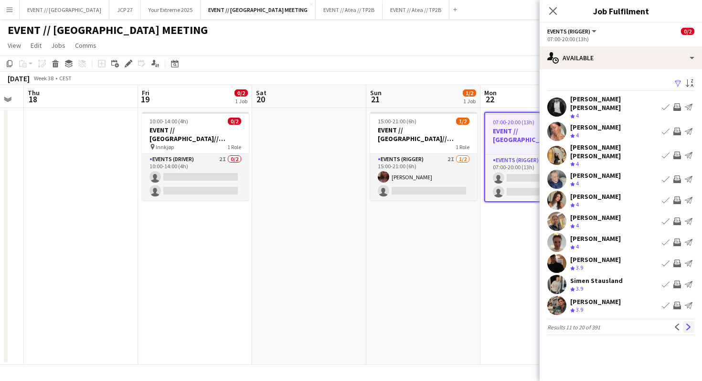
click at [687, 323] on app-icon "Next" at bounding box center [689, 326] width 7 height 7
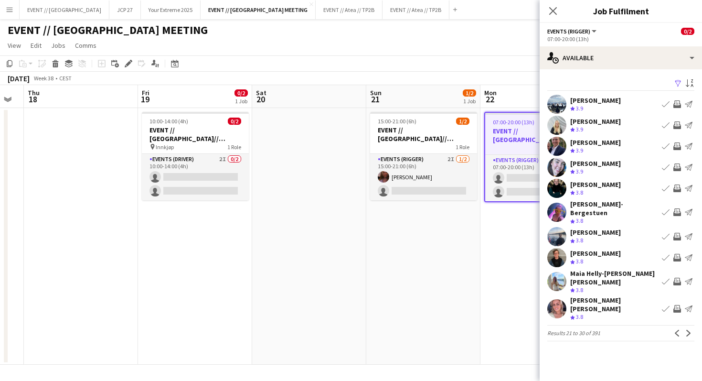
click at [687, 330] on app-icon "Next" at bounding box center [689, 333] width 7 height 7
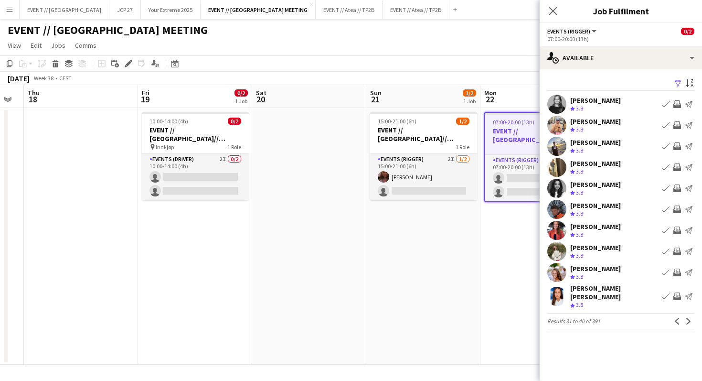
click at [687, 321] on app-pager "Results 31 to 40 of 391 Previous Next" at bounding box center [620, 321] width 147 height 16
click at [688, 318] on app-icon "Next" at bounding box center [689, 321] width 7 height 7
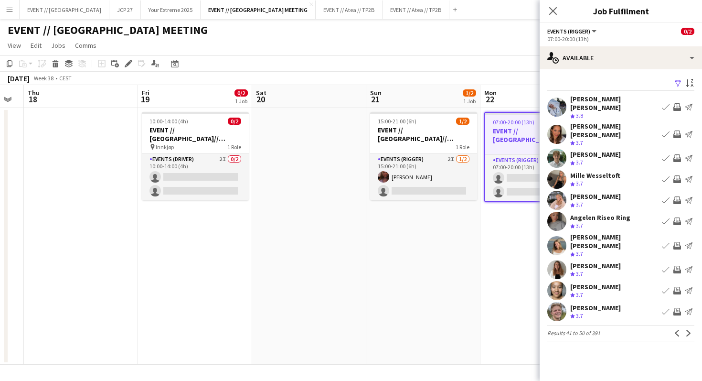
click at [688, 330] on app-icon "Next" at bounding box center [689, 333] width 7 height 7
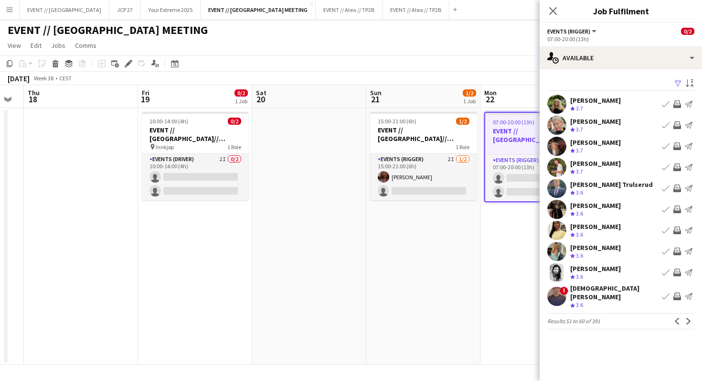
click at [688, 318] on app-icon "Next" at bounding box center [689, 321] width 7 height 7
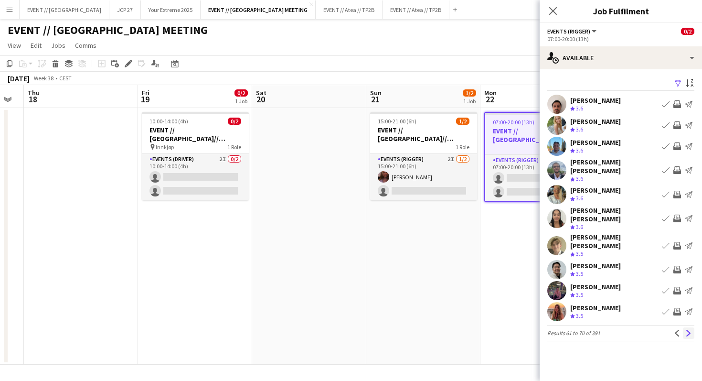
click at [687, 330] on app-icon "Next" at bounding box center [689, 333] width 7 height 7
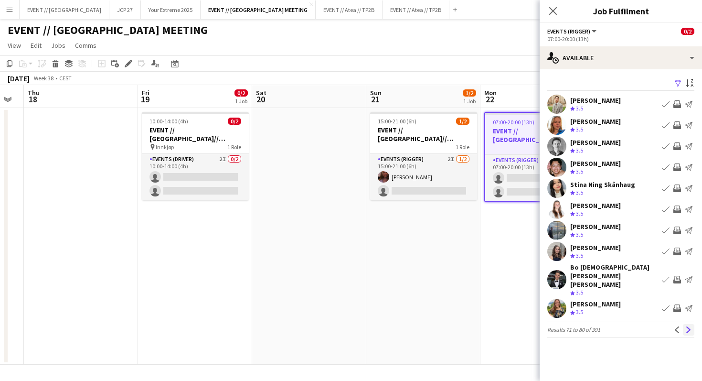
click at [688, 326] on app-icon "Next" at bounding box center [689, 329] width 7 height 7
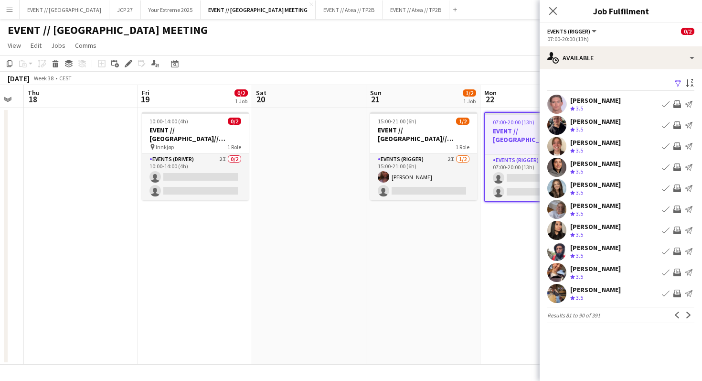
click at [556, 229] on app-user-avatar at bounding box center [556, 230] width 19 height 19
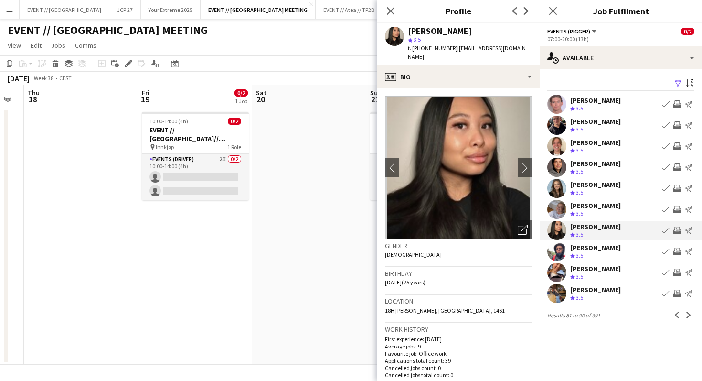
click at [556, 229] on app-user-avatar at bounding box center [556, 230] width 19 height 19
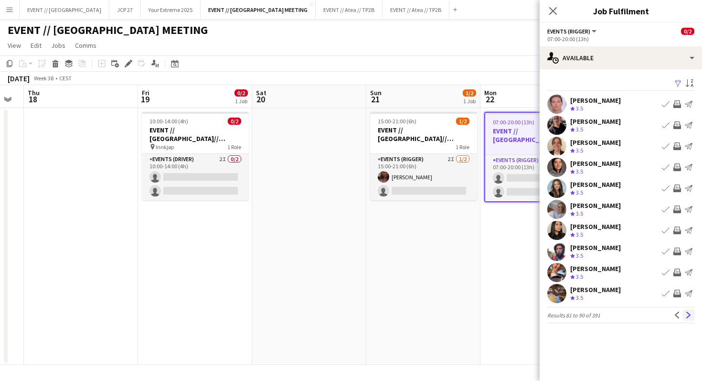
click at [689, 316] on app-icon "Next" at bounding box center [689, 314] width 7 height 7
